Goal: Task Accomplishment & Management: Use online tool/utility

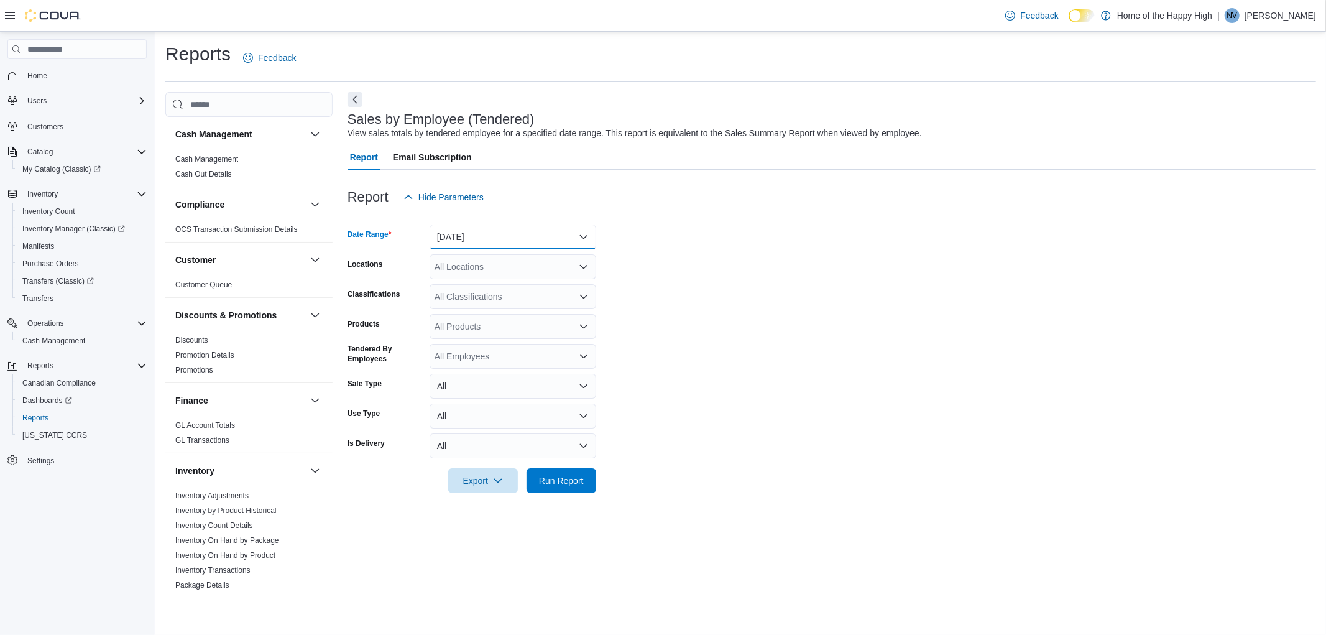
click at [444, 241] on button "Yesterday" at bounding box center [512, 236] width 167 height 25
click at [466, 285] on span "Today" at bounding box center [520, 286] width 142 height 15
click at [500, 251] on form "Date Range Today Locations All Locations Classifications All Classifications Pr…" at bounding box center [831, 350] width 968 height 283
click at [500, 268] on div "All Locations" at bounding box center [512, 266] width 167 height 25
type input "***"
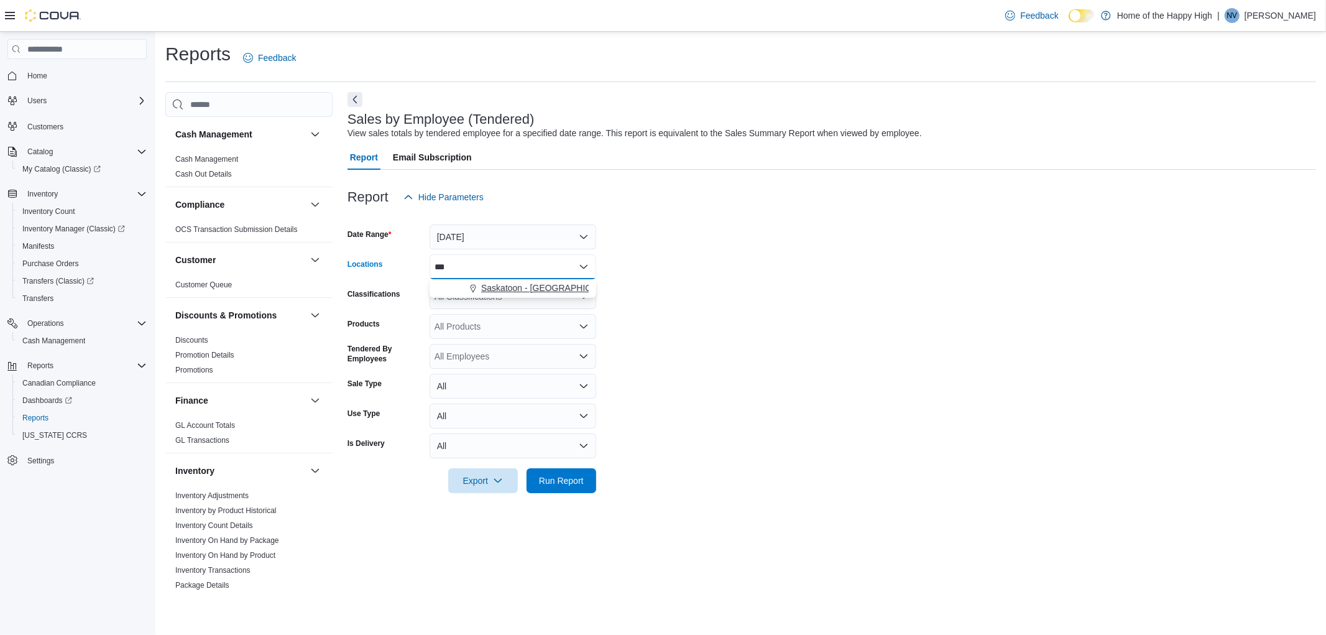
click at [522, 296] on button "Saskatoon - [GEOGRAPHIC_DATA] - Fire & Flower" at bounding box center [512, 288] width 167 height 18
click at [616, 332] on form "Date Range Today Locations Saskatoon - Blairmore Village - Fire & Flower Classi…" at bounding box center [831, 350] width 968 height 283
click at [556, 479] on span "Run Report" at bounding box center [561, 480] width 45 height 12
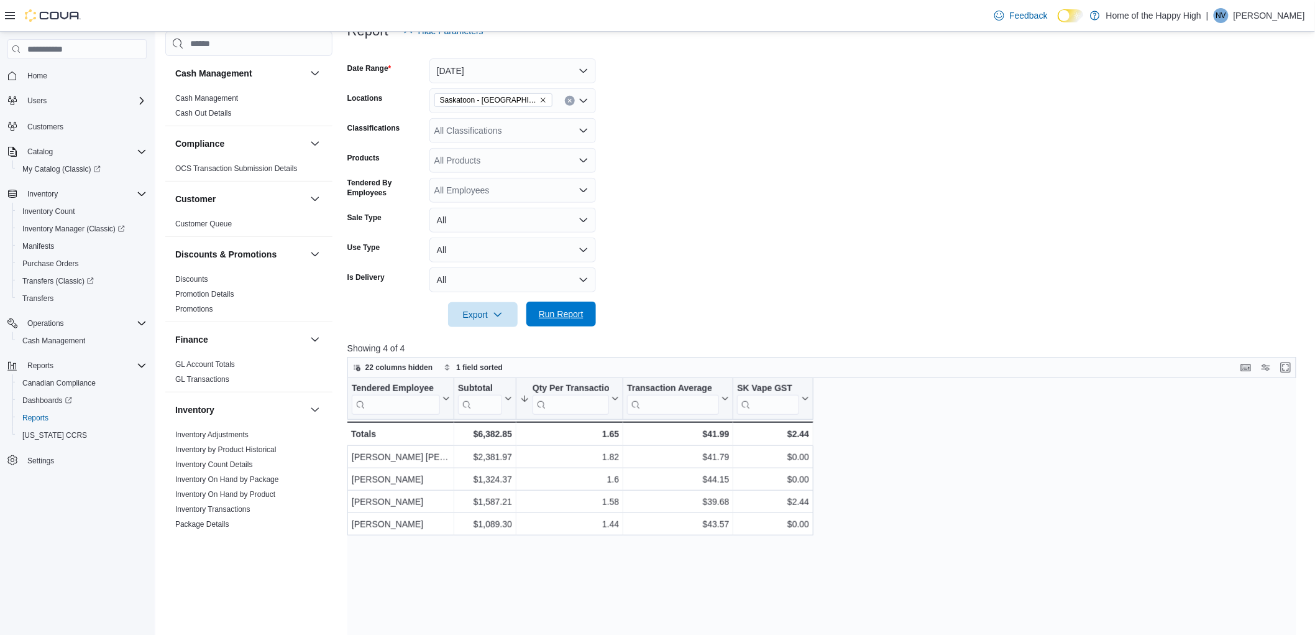
scroll to position [207, 0]
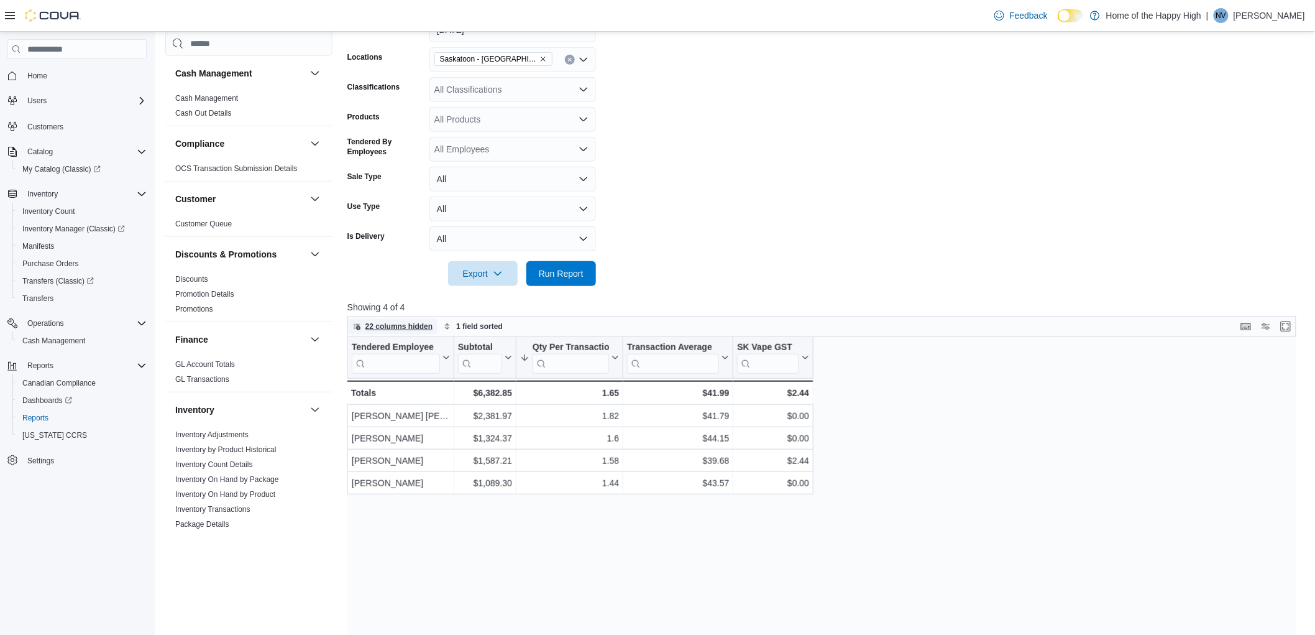
click at [405, 327] on span "22 columns hidden" at bounding box center [399, 326] width 68 height 10
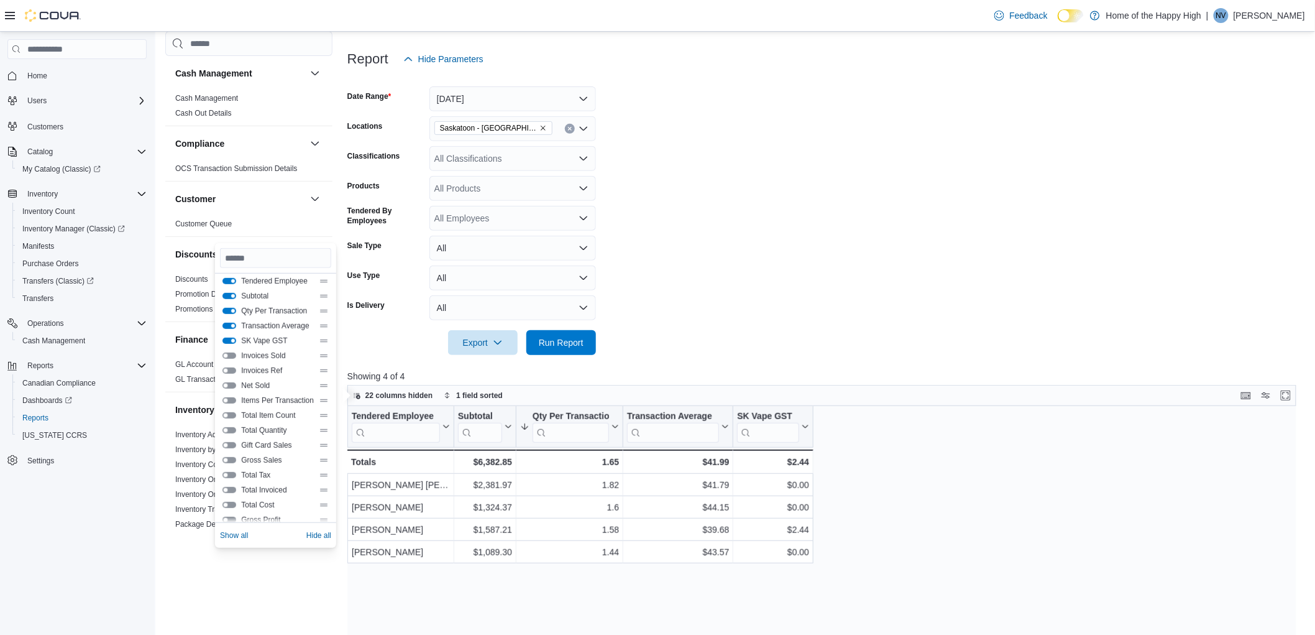
scroll to position [0, 0]
click at [232, 403] on button "Items Per Transaction" at bounding box center [229, 405] width 14 height 6
click at [249, 395] on span "Net Sold" at bounding box center [277, 390] width 73 height 10
click at [227, 392] on button "Net Sold" at bounding box center [229, 390] width 14 height 6
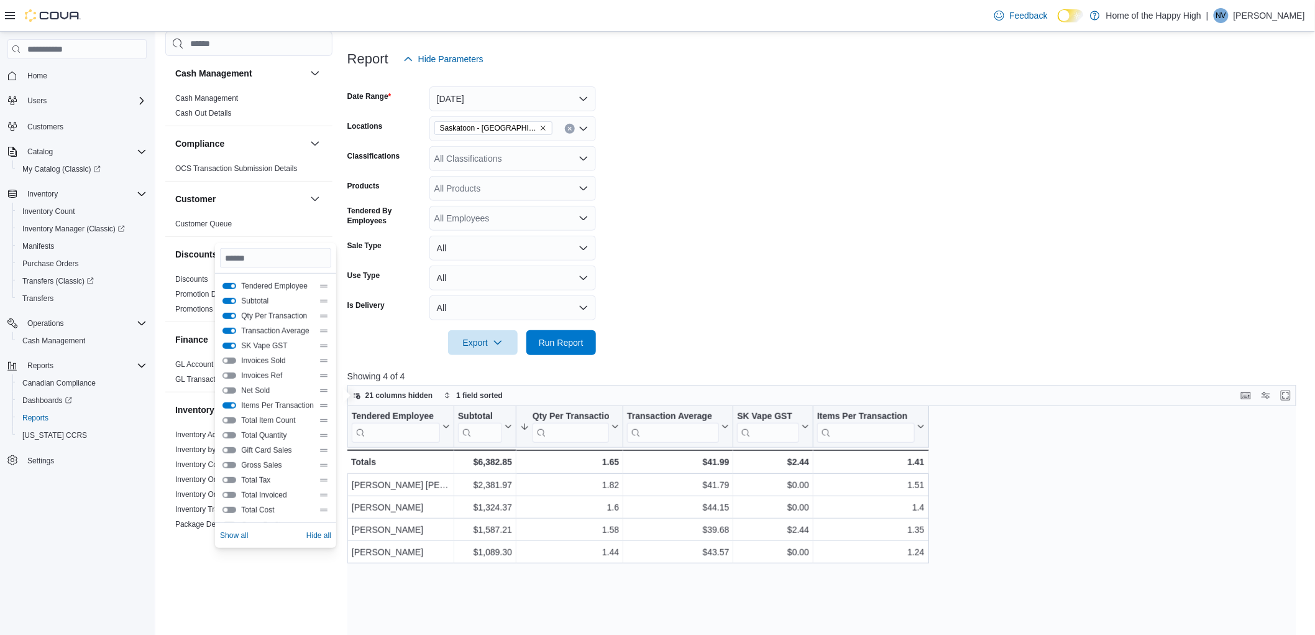
click at [227, 392] on button "Net Sold" at bounding box center [229, 390] width 14 height 6
click at [229, 372] on button "Invoices Ref" at bounding box center [229, 375] width 14 height 6
click at [232, 359] on button "Invoices Sold" at bounding box center [229, 360] width 14 height 6
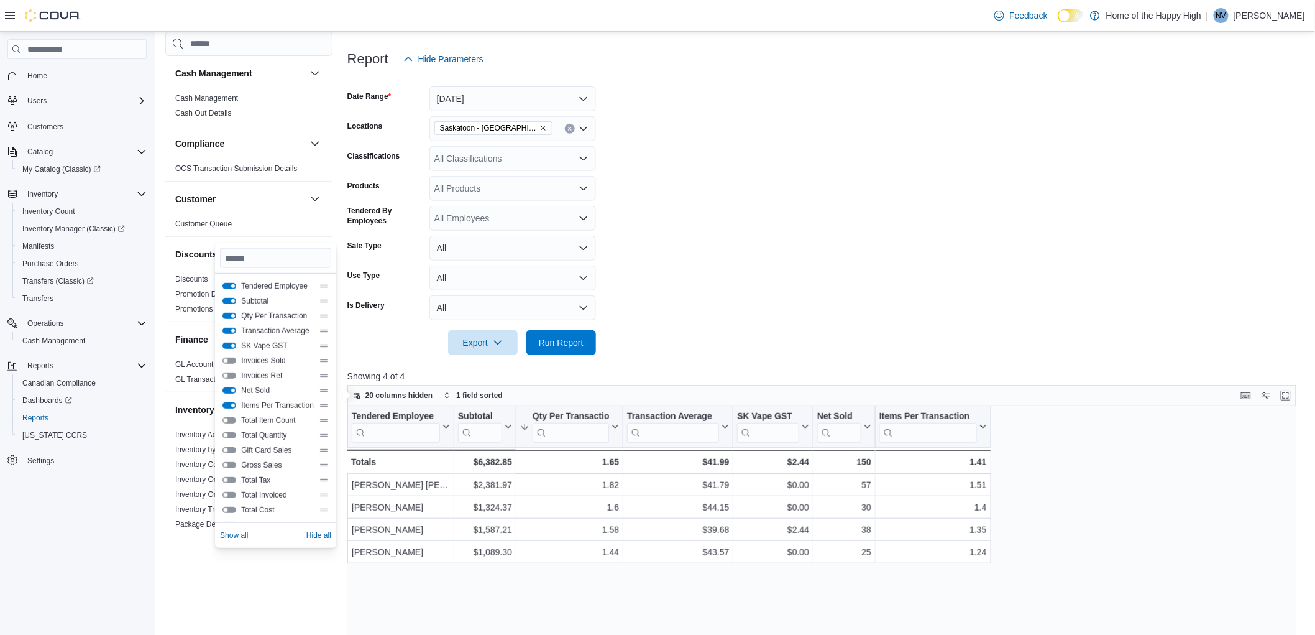
click at [232, 419] on button "Total Item Count" at bounding box center [229, 420] width 14 height 6
click at [232, 496] on button "Total Invoiced" at bounding box center [229, 495] width 14 height 6
click at [234, 492] on button "Total Invoiced" at bounding box center [229, 495] width 14 height 6
click at [237, 405] on div "Items Per Transaction" at bounding box center [275, 405] width 106 height 10
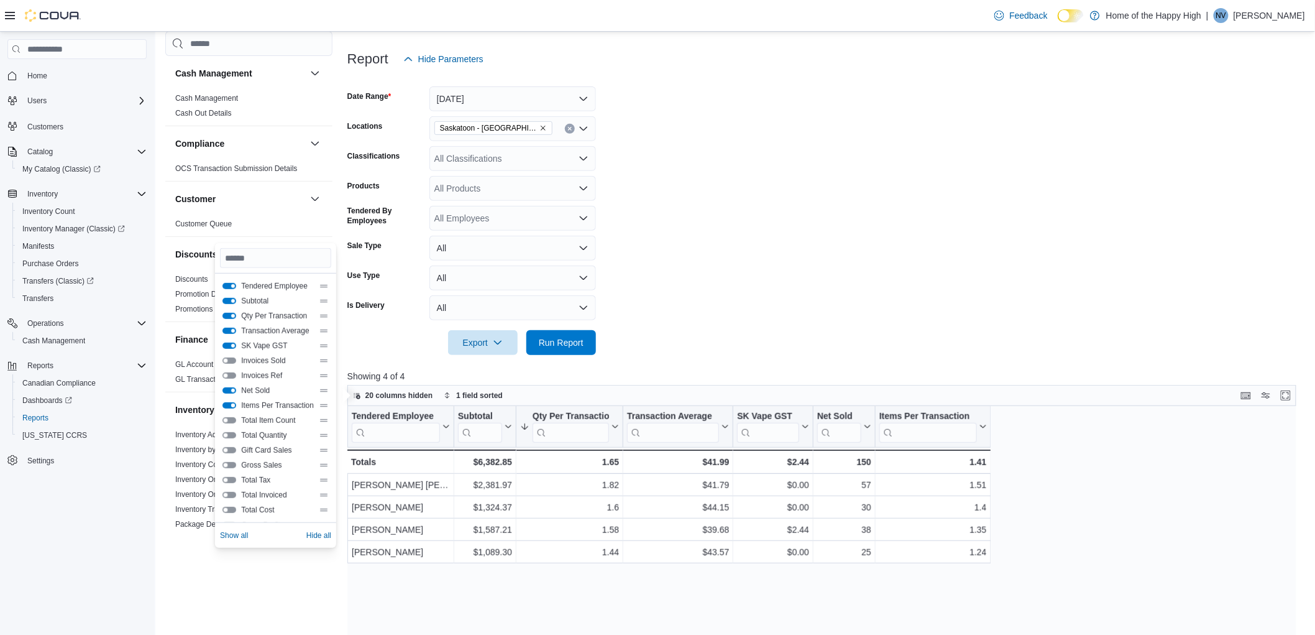
click at [229, 405] on button "Items Per Transaction" at bounding box center [229, 405] width 14 height 6
click at [224, 390] on button "Net Sold" at bounding box center [229, 390] width 14 height 6
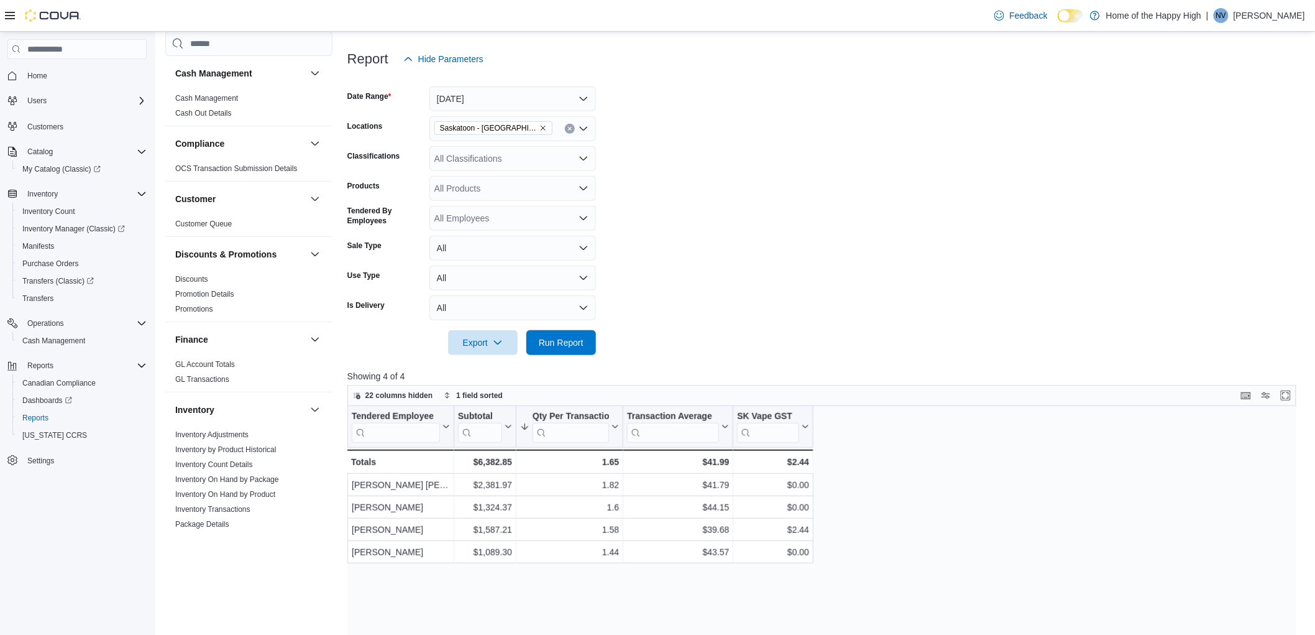
click at [848, 122] on form "Date Range Today Locations Saskatoon - Blairmore Village - Fire & Flower Classi…" at bounding box center [826, 212] width 959 height 283
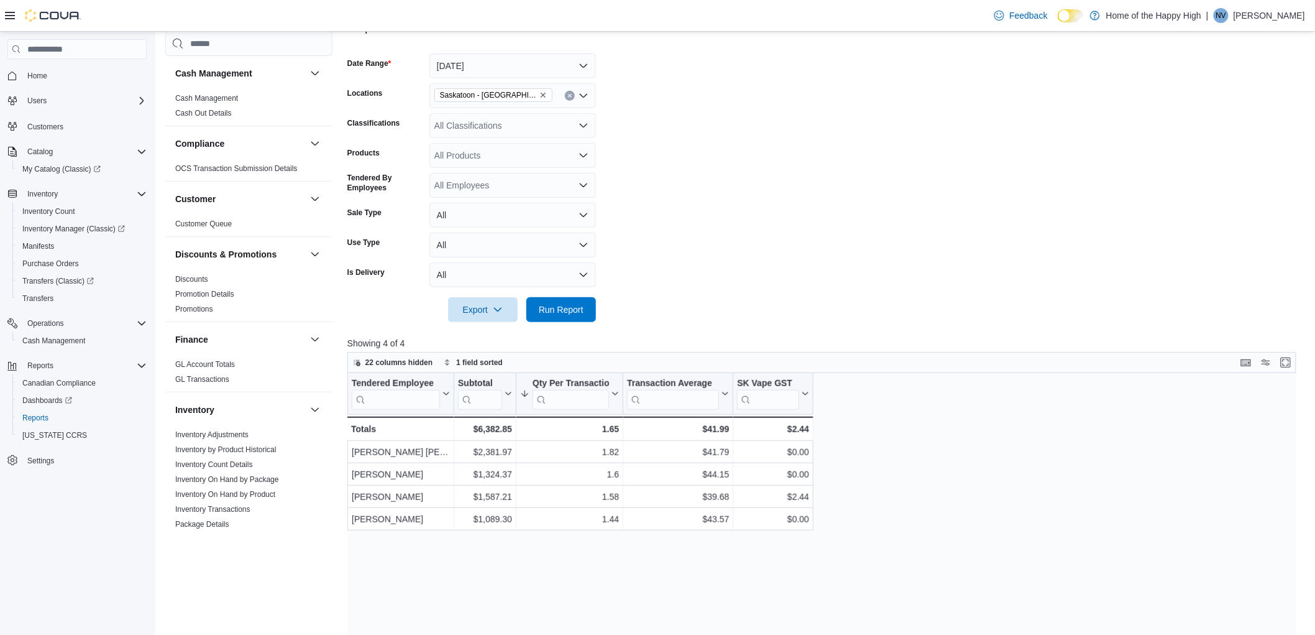
scroll to position [138, 0]
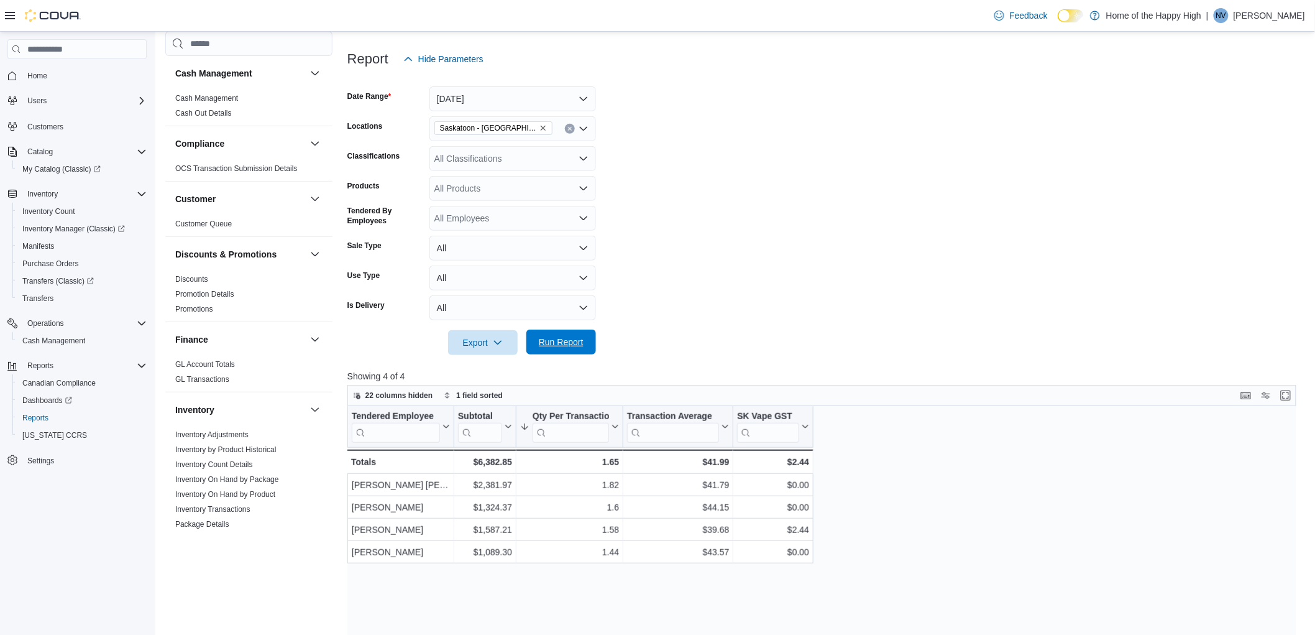
click at [581, 350] on span "Run Report" at bounding box center [561, 341] width 55 height 25
